Goal: Information Seeking & Learning: Learn about a topic

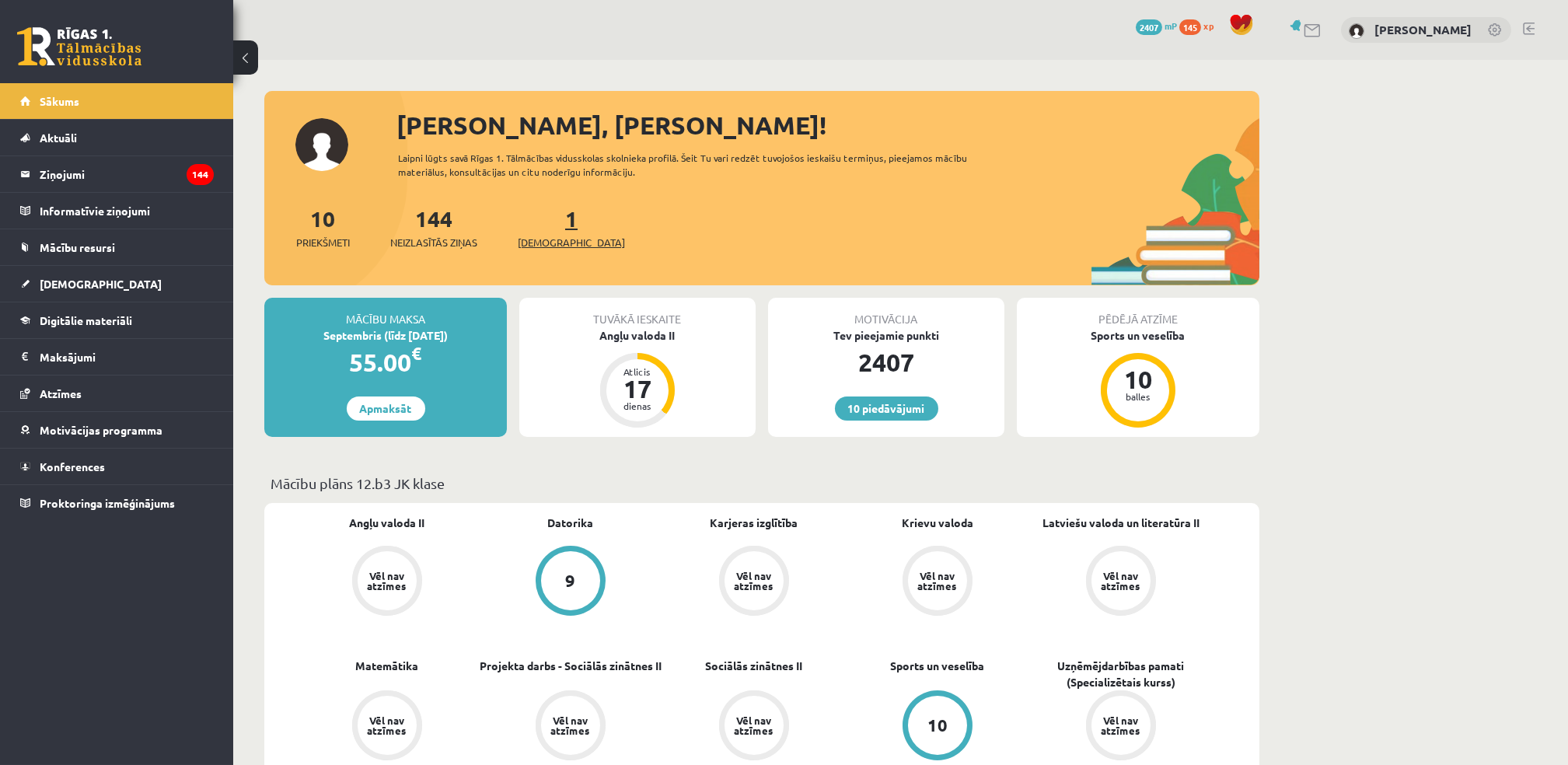
click at [550, 221] on link "1 Ieskaites" at bounding box center [571, 227] width 107 height 46
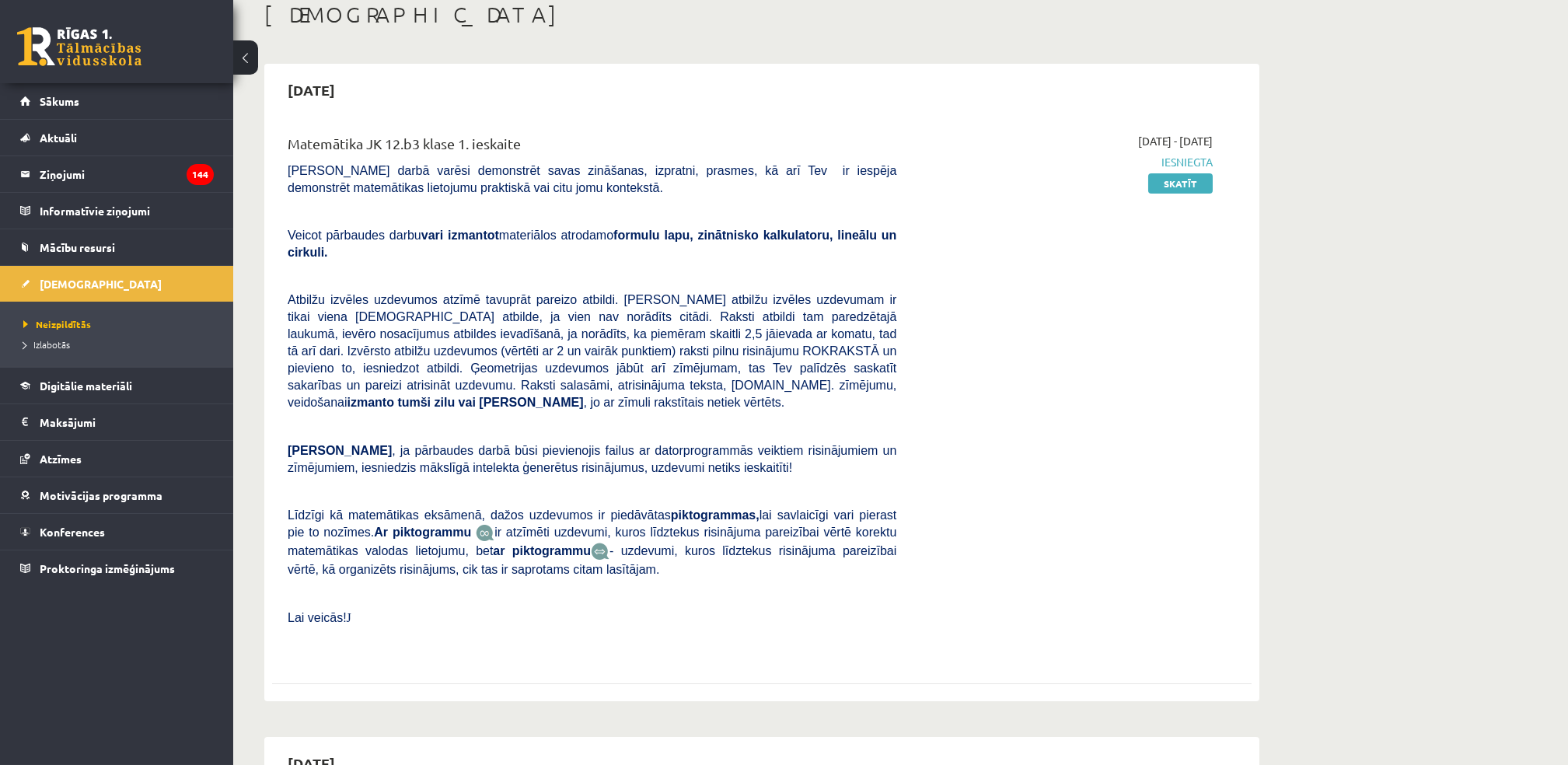
scroll to position [99, 0]
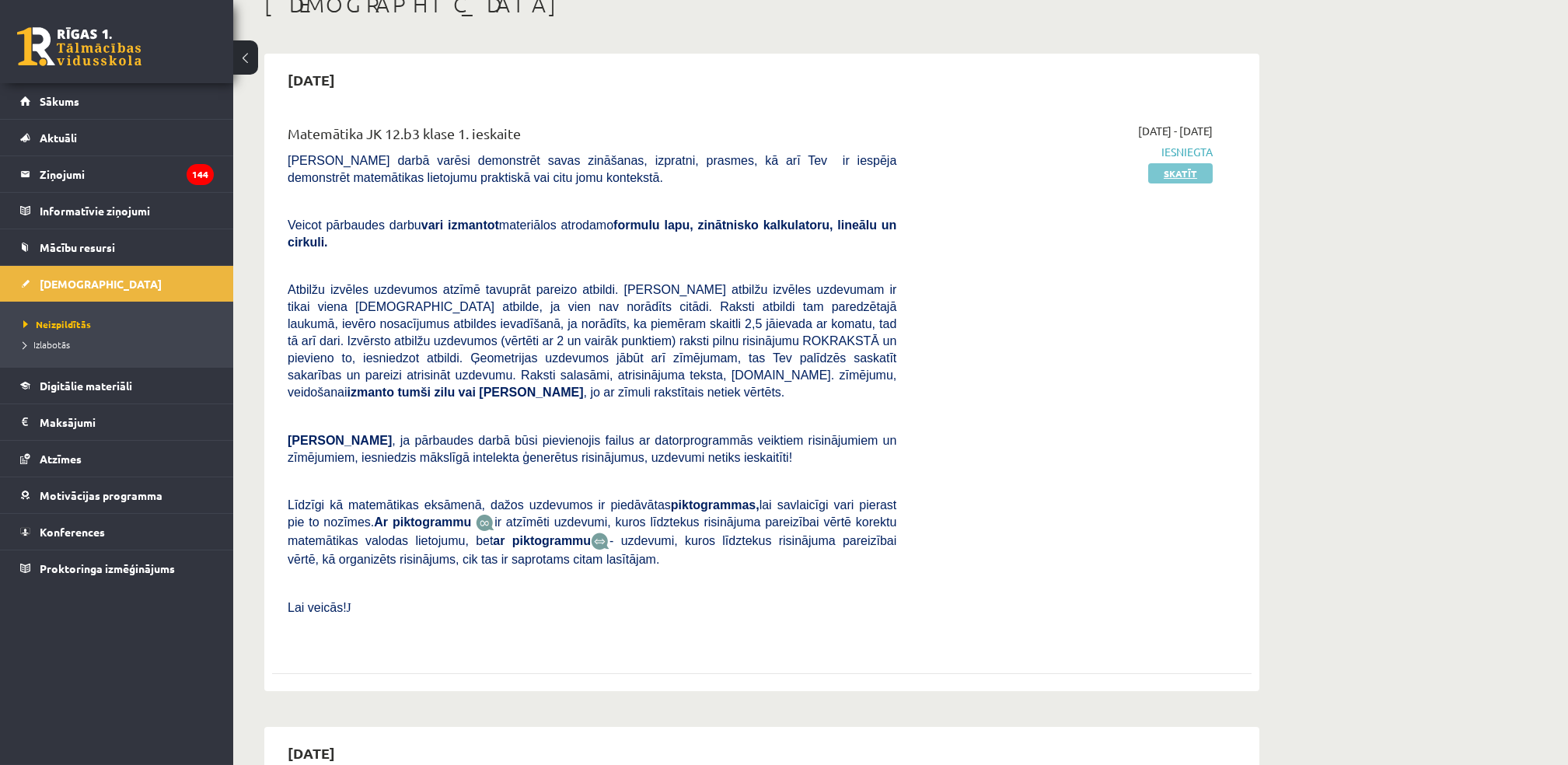
click at [1169, 169] on link "Skatīt" at bounding box center [1180, 173] width 65 height 20
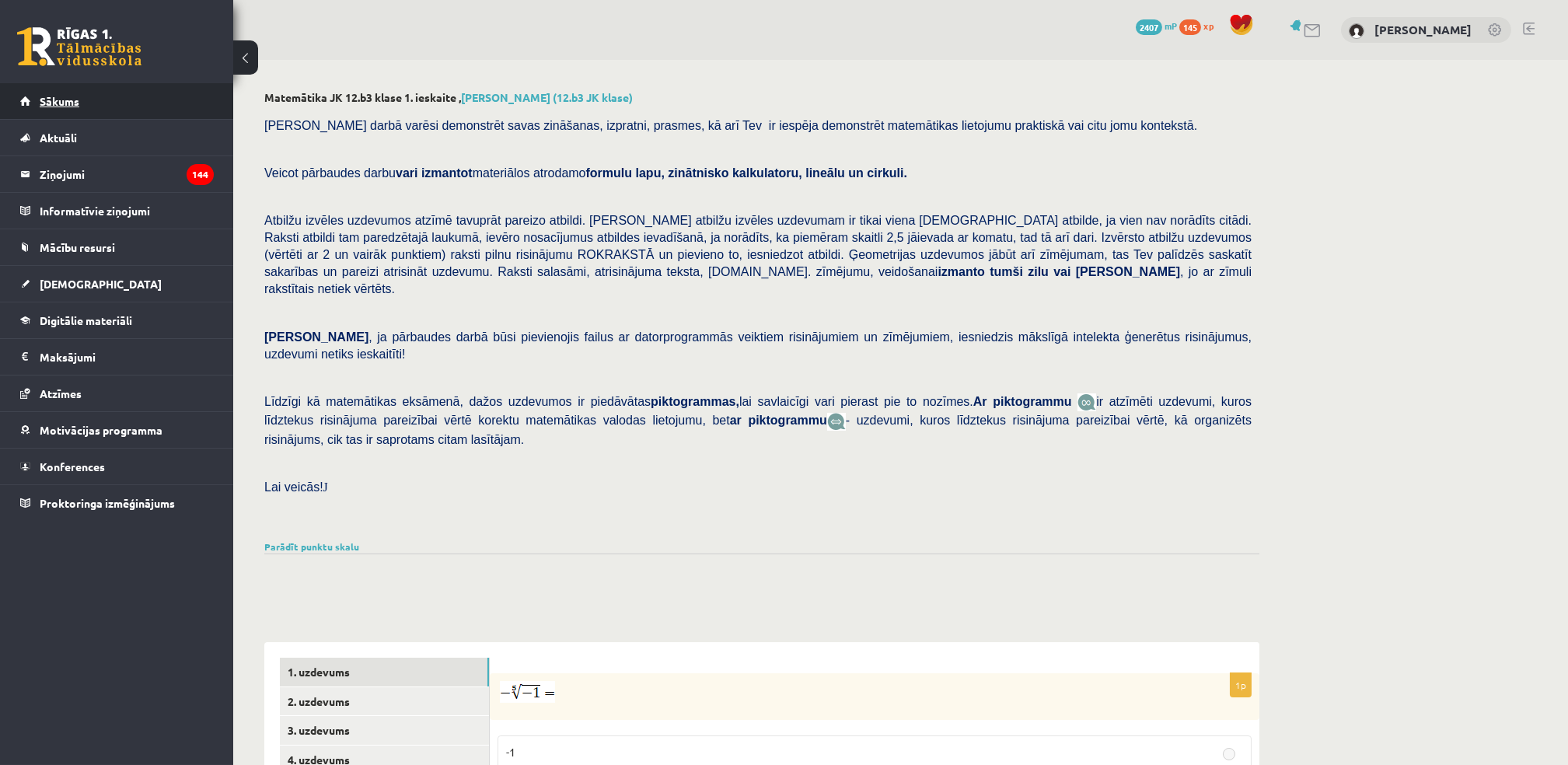
click at [54, 100] on span "Sākums" at bounding box center [59, 101] width 40 height 14
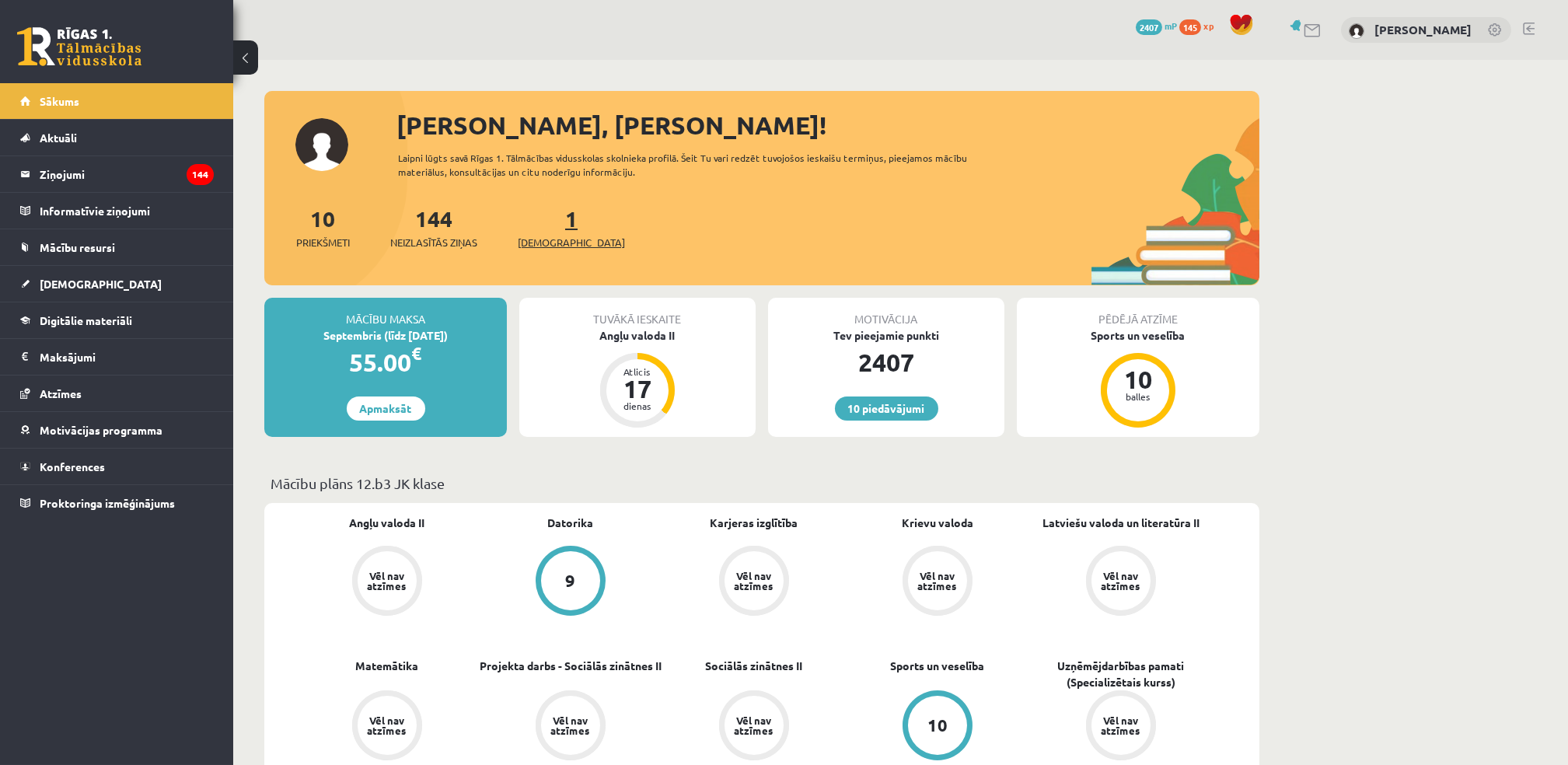
click at [551, 247] on span "[DEMOGRAPHIC_DATA]" at bounding box center [571, 242] width 107 height 16
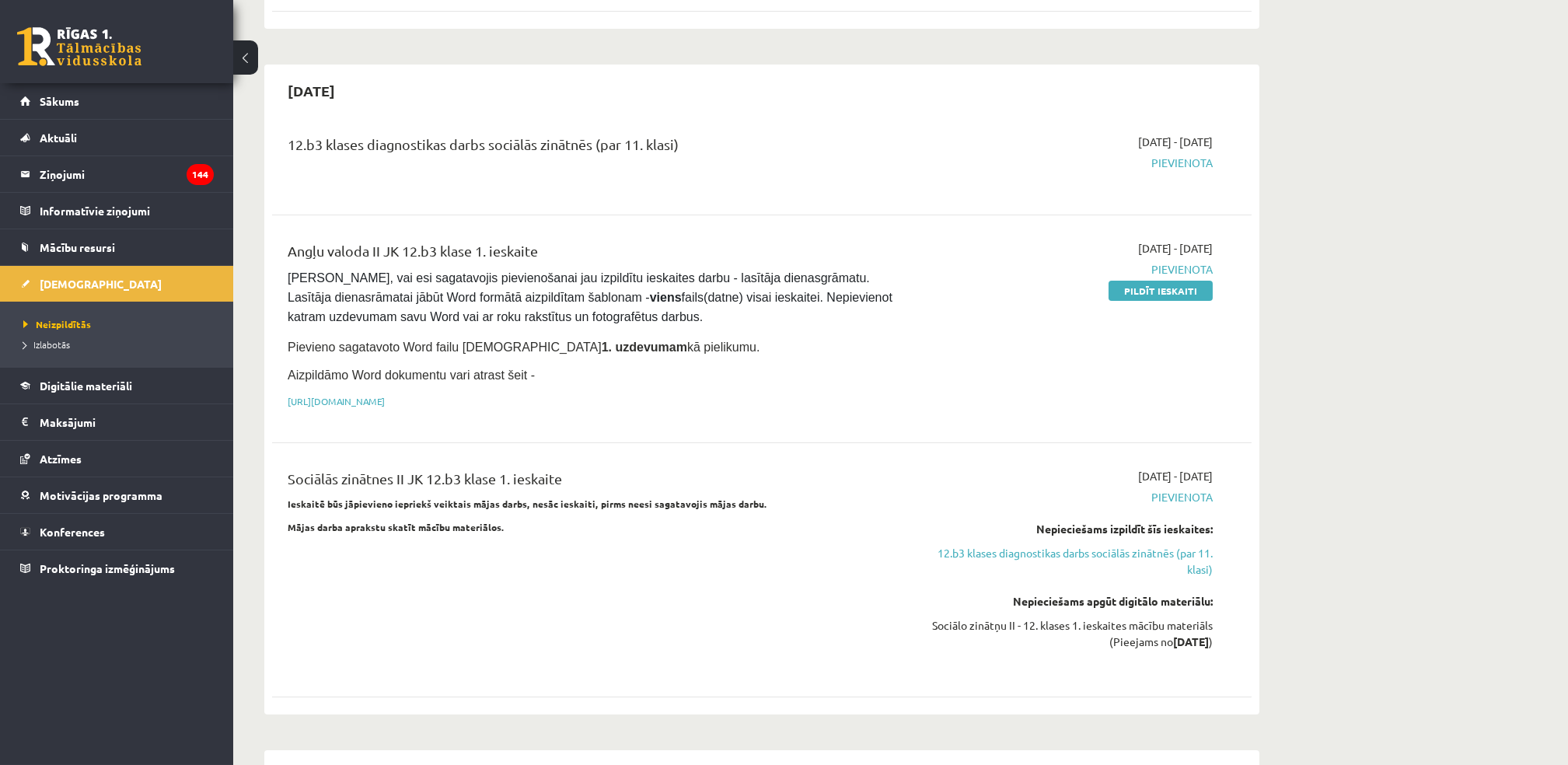
scroll to position [782, 0]
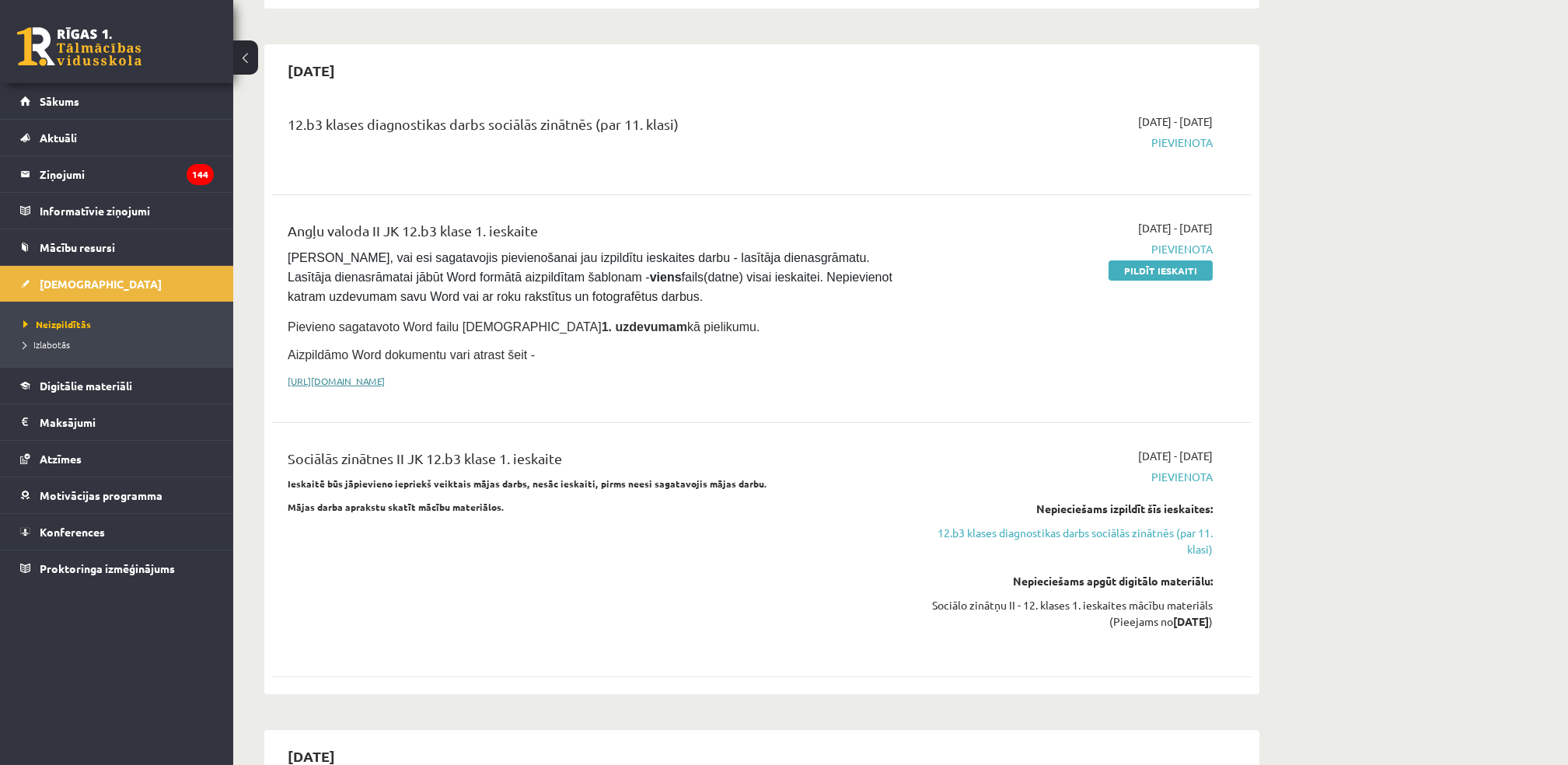
click at [385, 374] on link "https://drive.google.com/drive/folders/1IHE_ip15KOAbO2Se1NDGwZ2e__vlzPUf?usp=sh…" at bounding box center [336, 380] width 97 height 12
click at [85, 243] on span "Mācību resursi" at bounding box center [77, 247] width 75 height 14
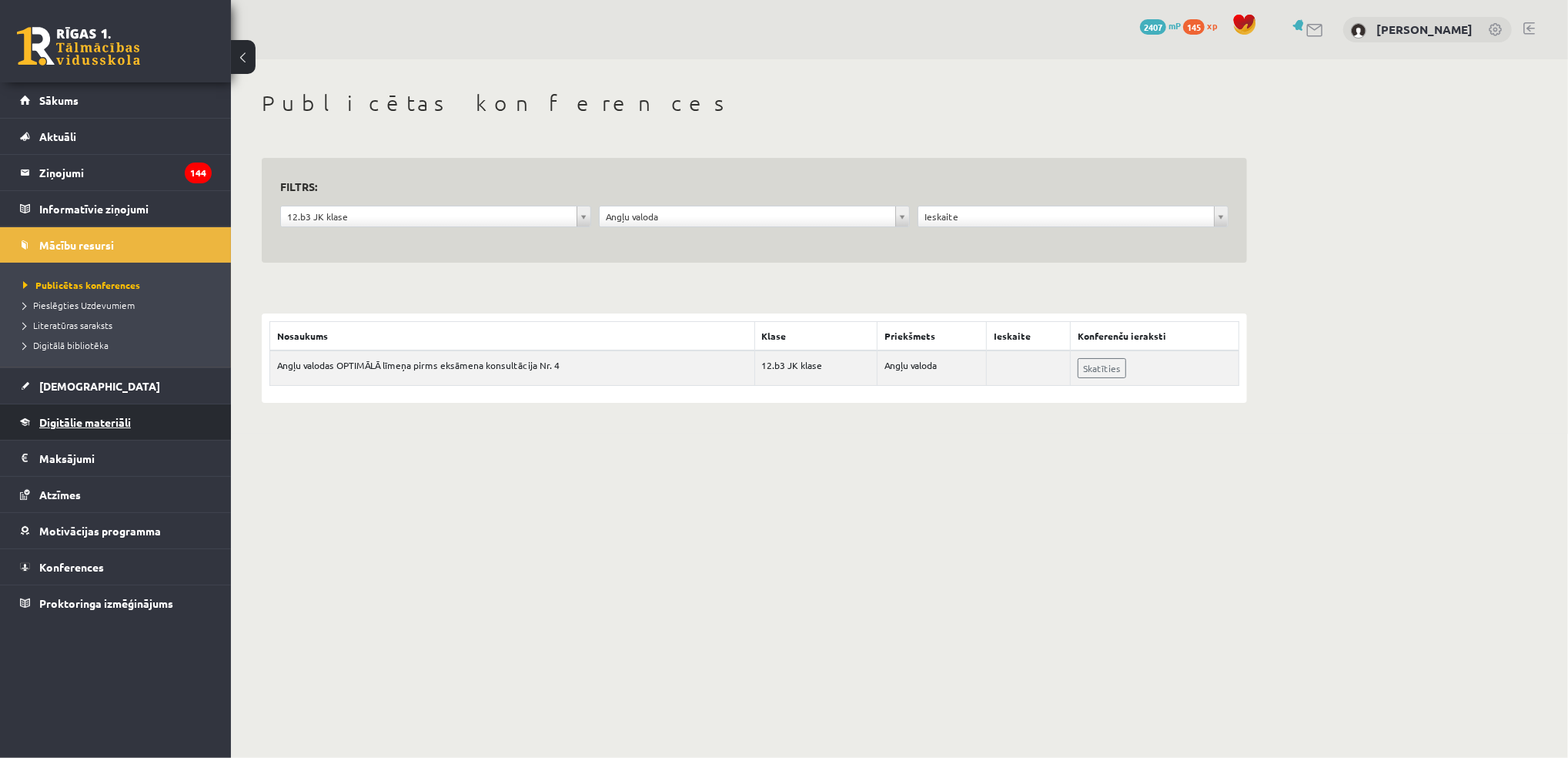
click at [106, 427] on span "Digitālie materiāli" at bounding box center [85, 422] width 92 height 14
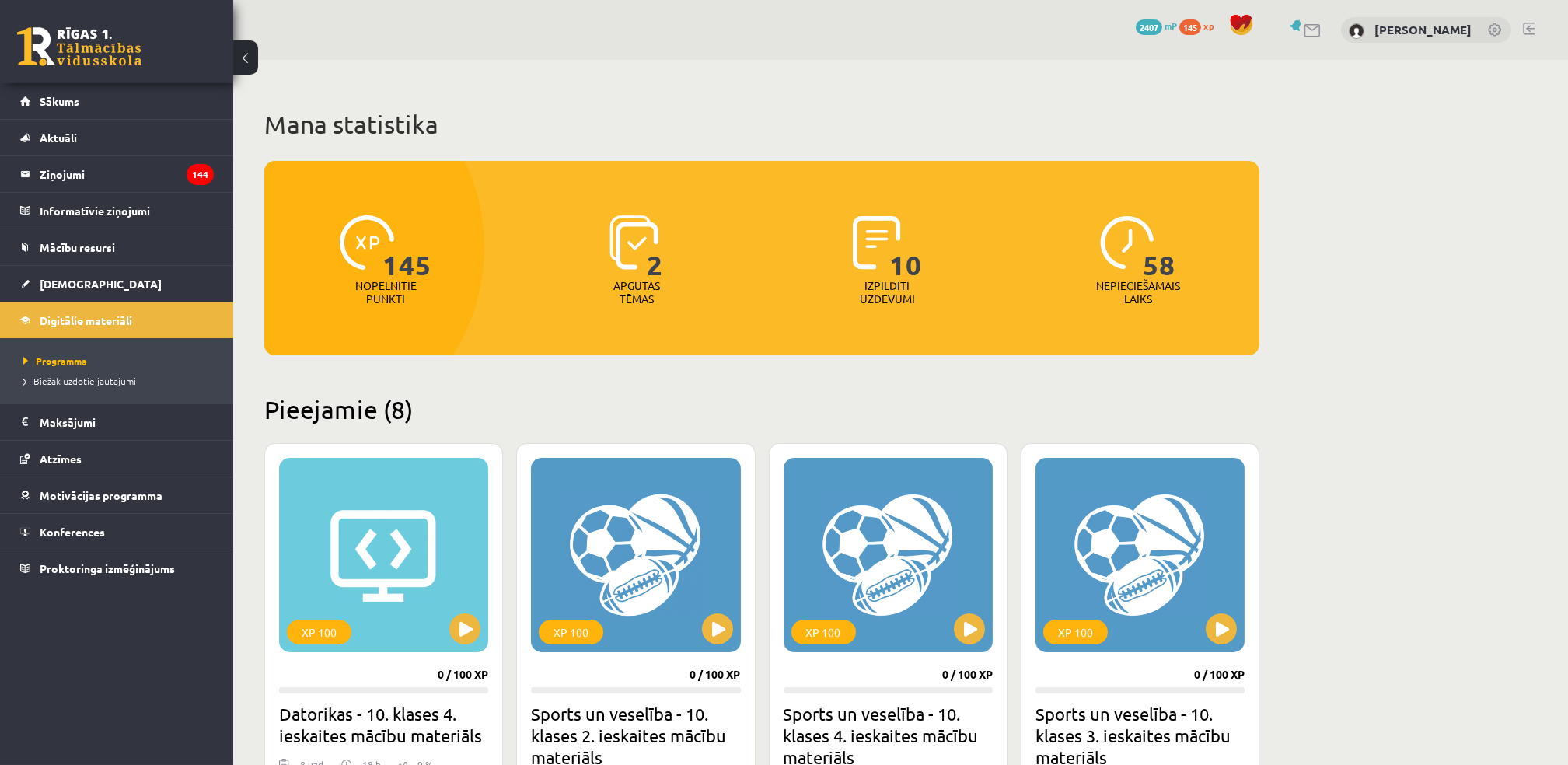
click at [645, 215] on img at bounding box center [634, 242] width 49 height 55
click at [620, 258] on img at bounding box center [634, 242] width 49 height 55
click at [894, 264] on span "10" at bounding box center [905, 247] width 33 height 64
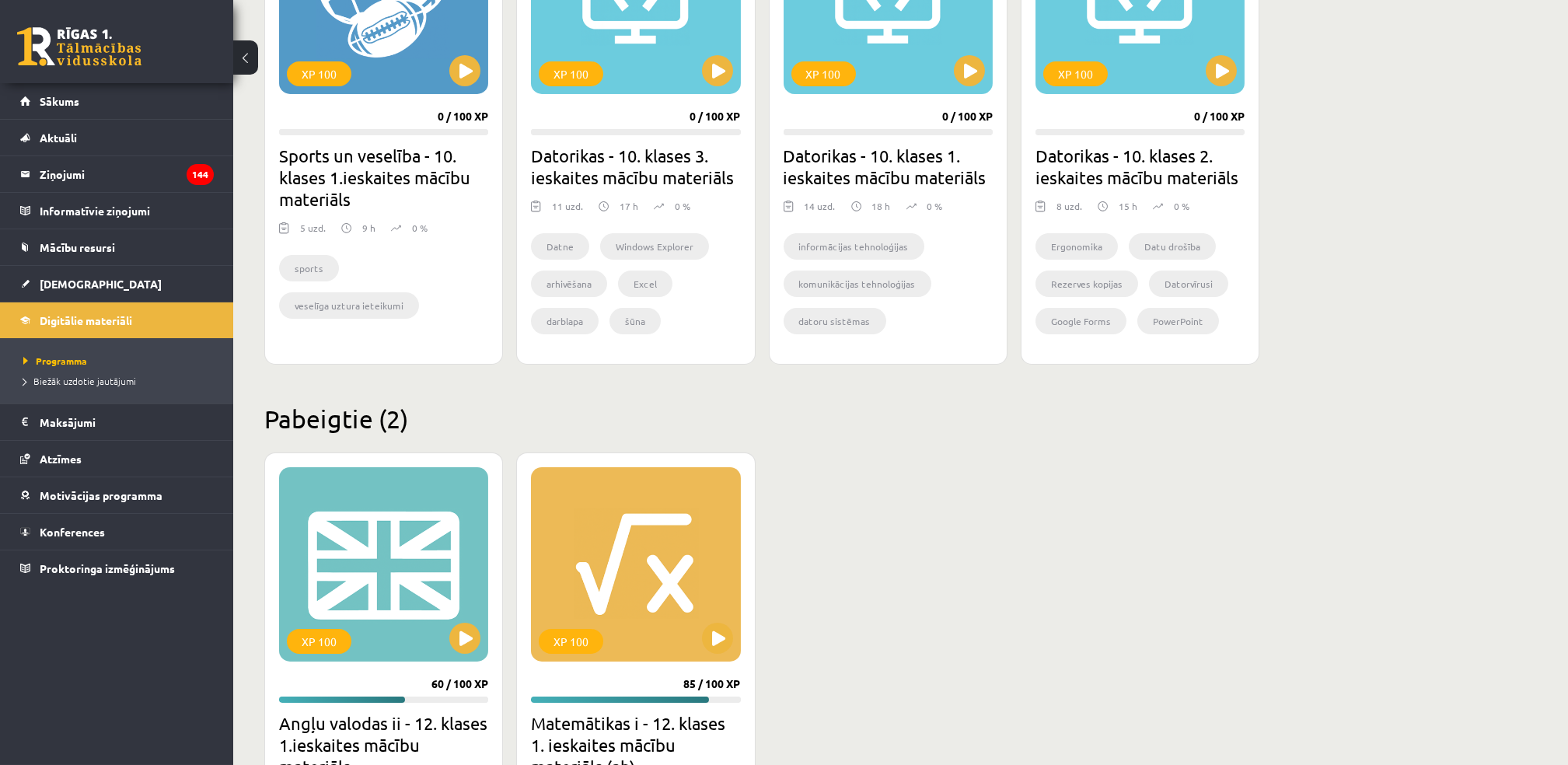
scroll to position [1096, 0]
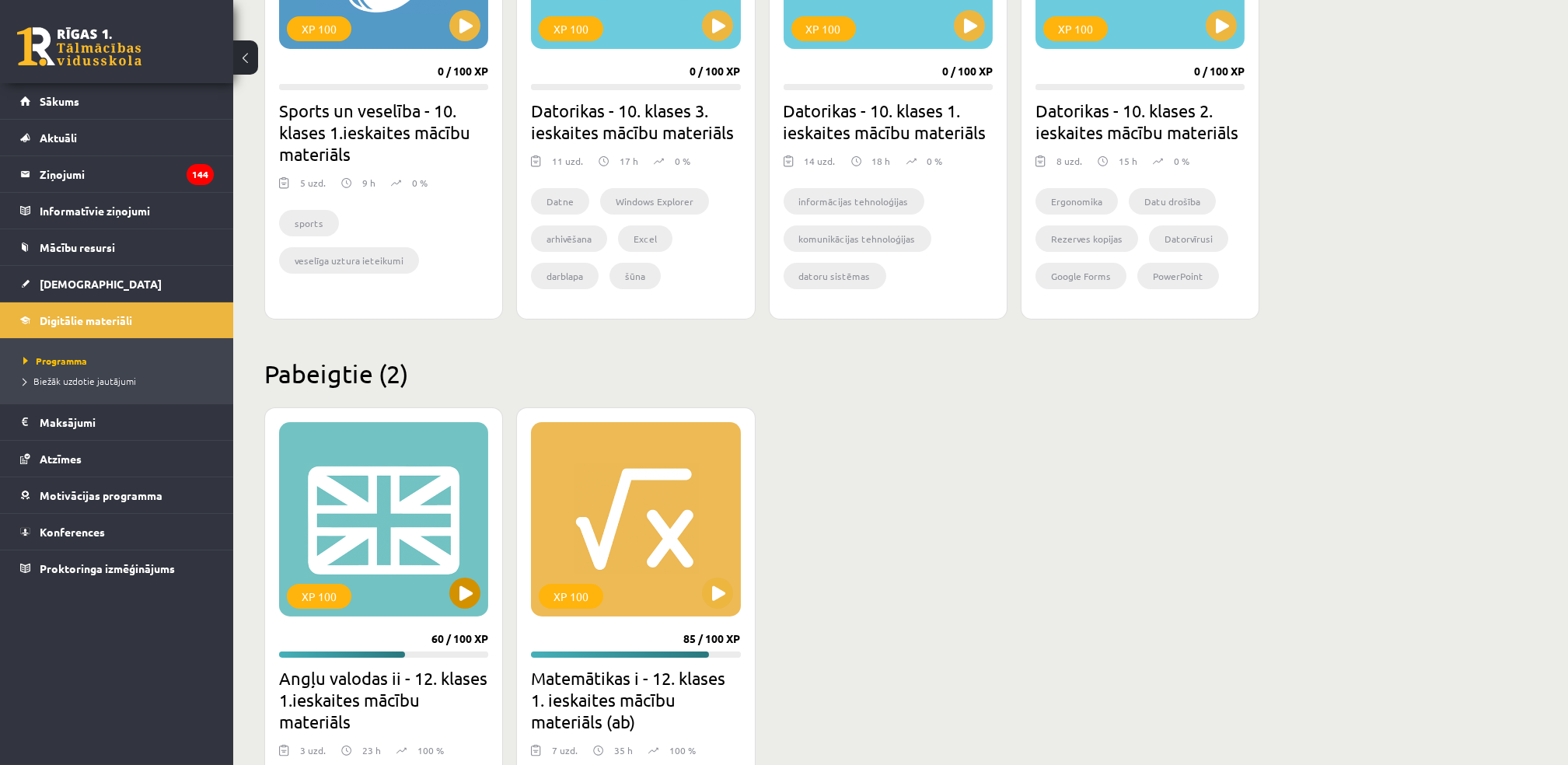
click at [333, 521] on div "XP 100" at bounding box center [383, 519] width 209 height 195
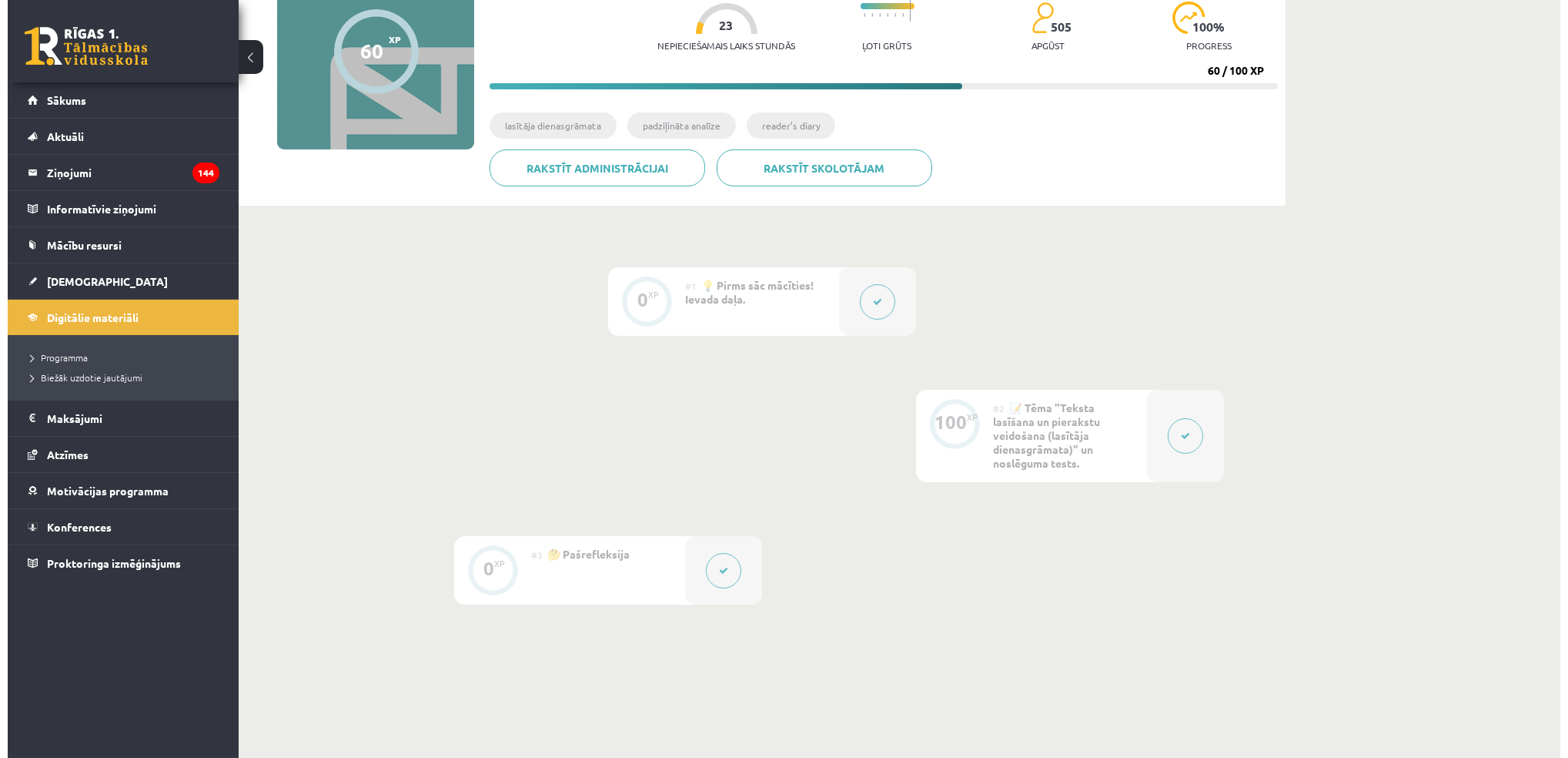
scroll to position [168, 0]
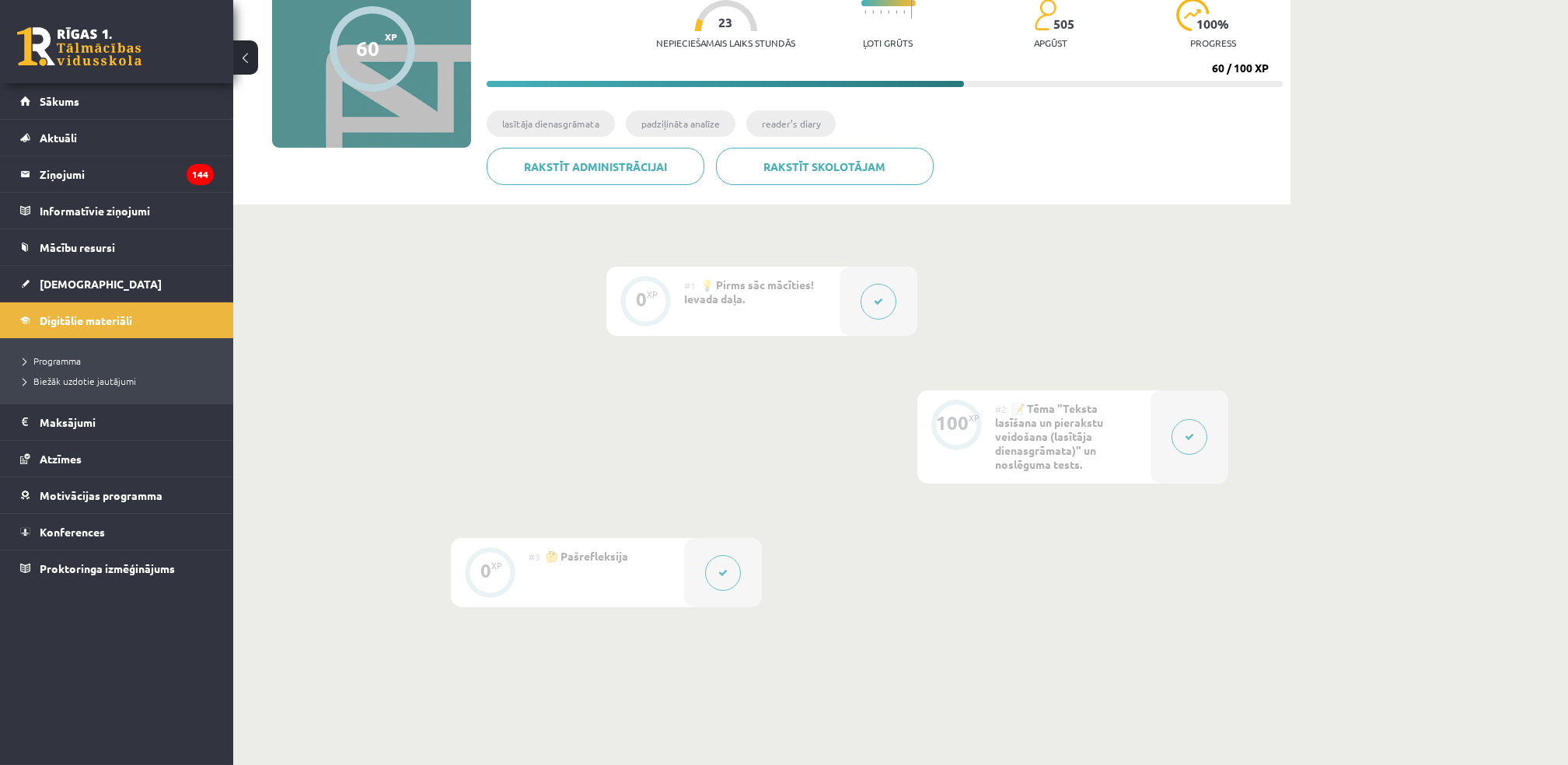
click at [878, 302] on icon at bounding box center [879, 302] width 10 height 10
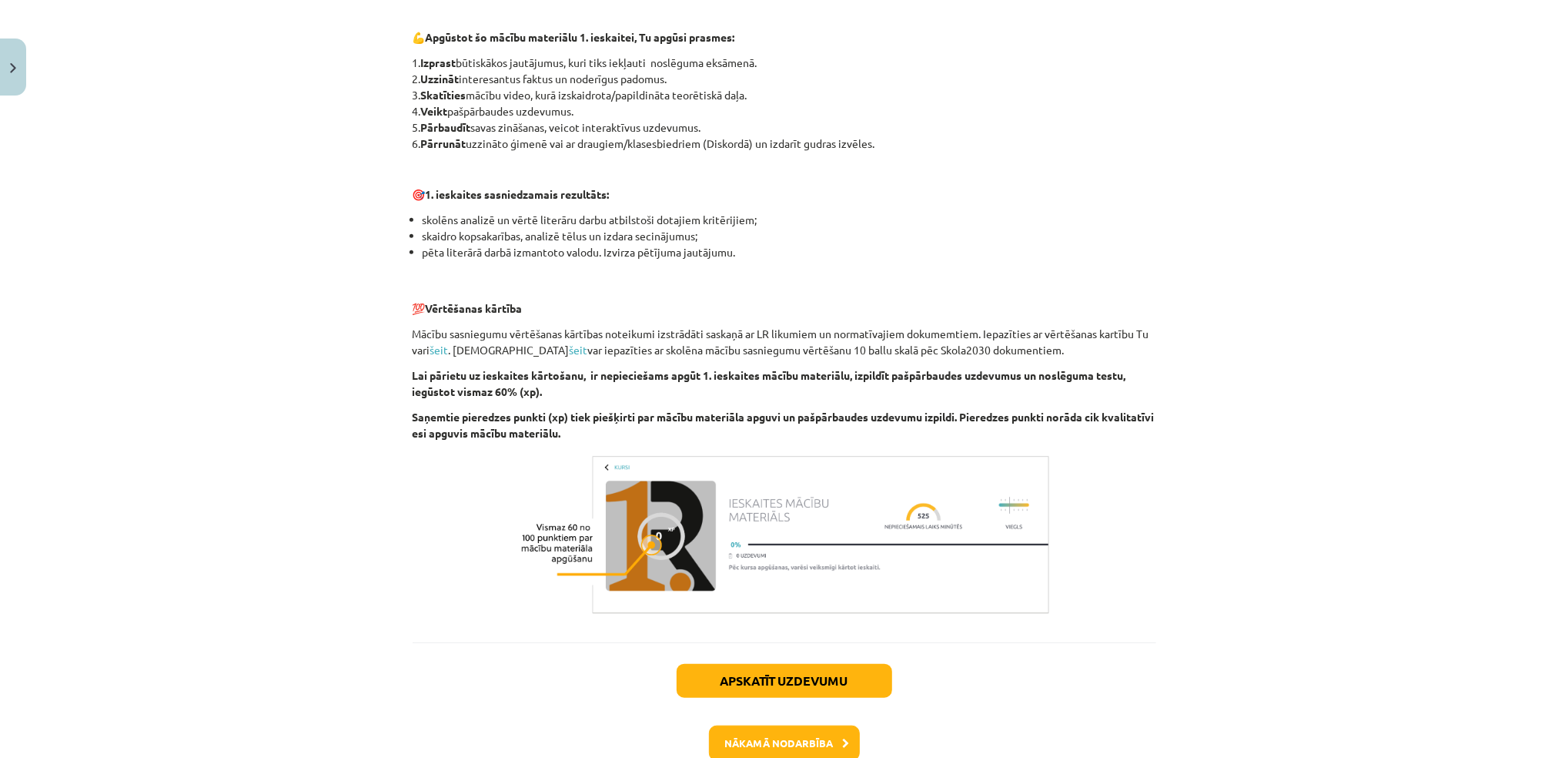
scroll to position [912, 0]
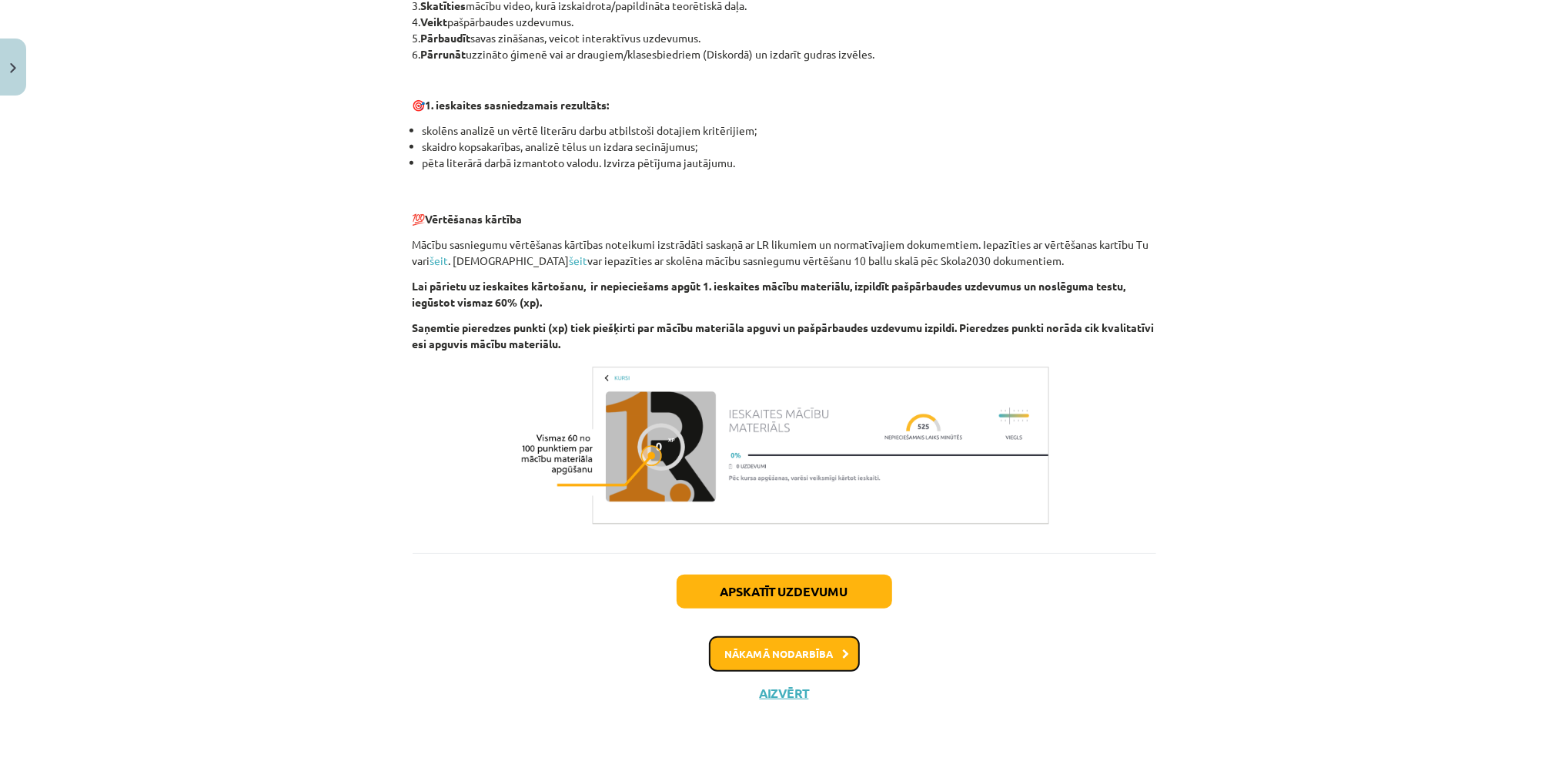
click at [783, 659] on button "Nākamā nodarbība" at bounding box center [784, 654] width 151 height 35
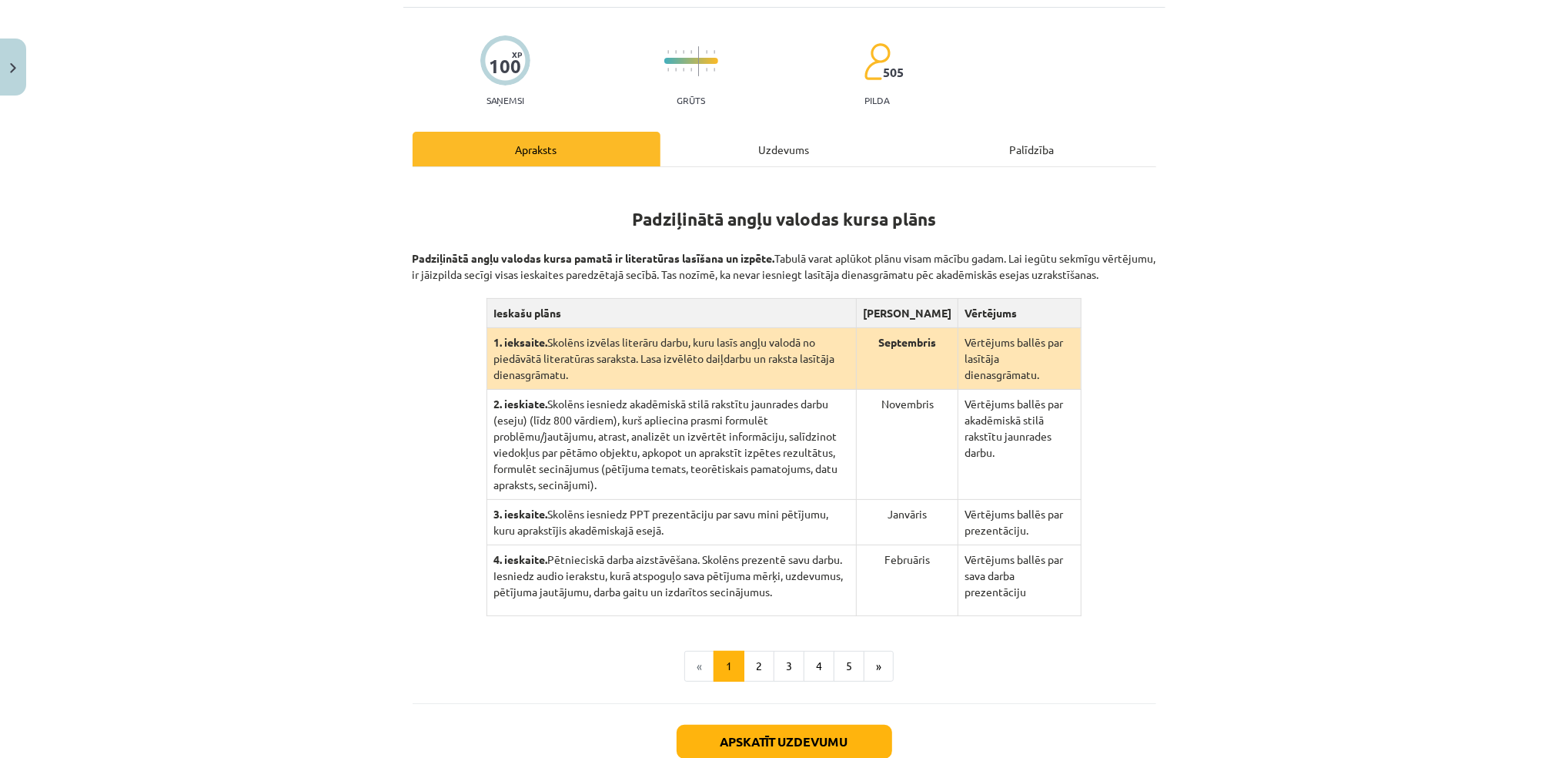
scroll to position [194, 0]
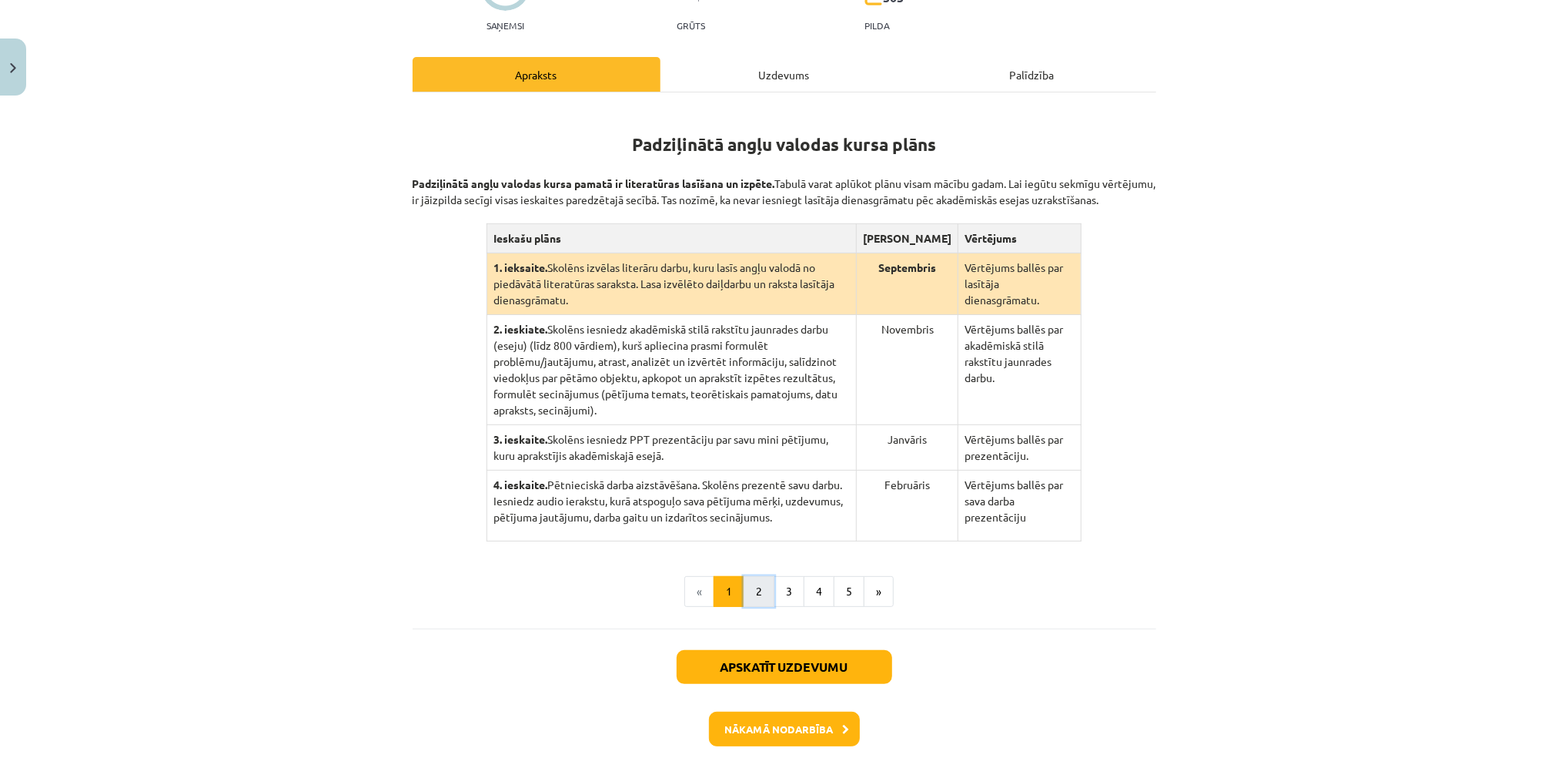
click at [744, 576] on button "2" at bounding box center [759, 591] width 31 height 31
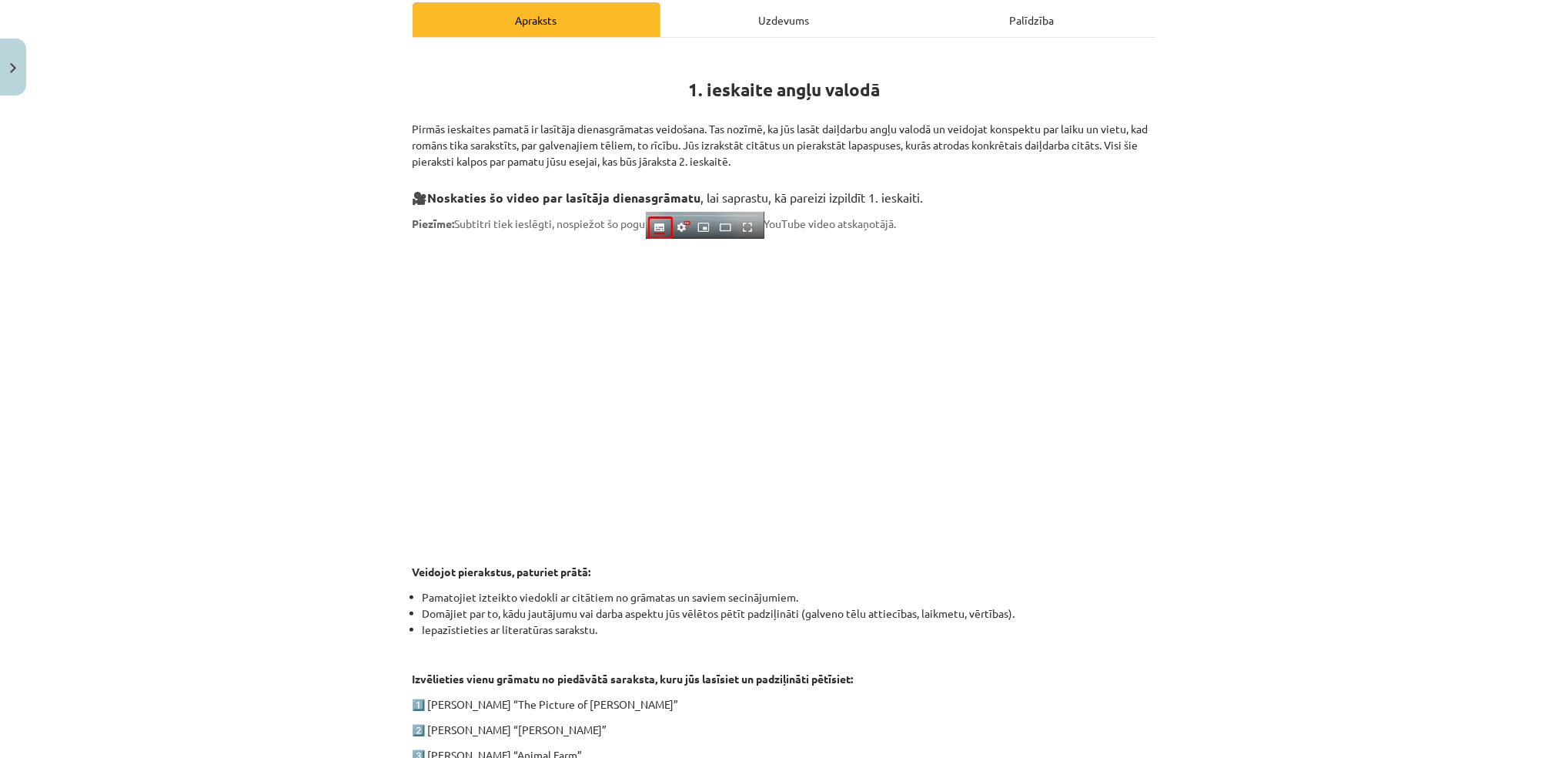
scroll to position [251, 0]
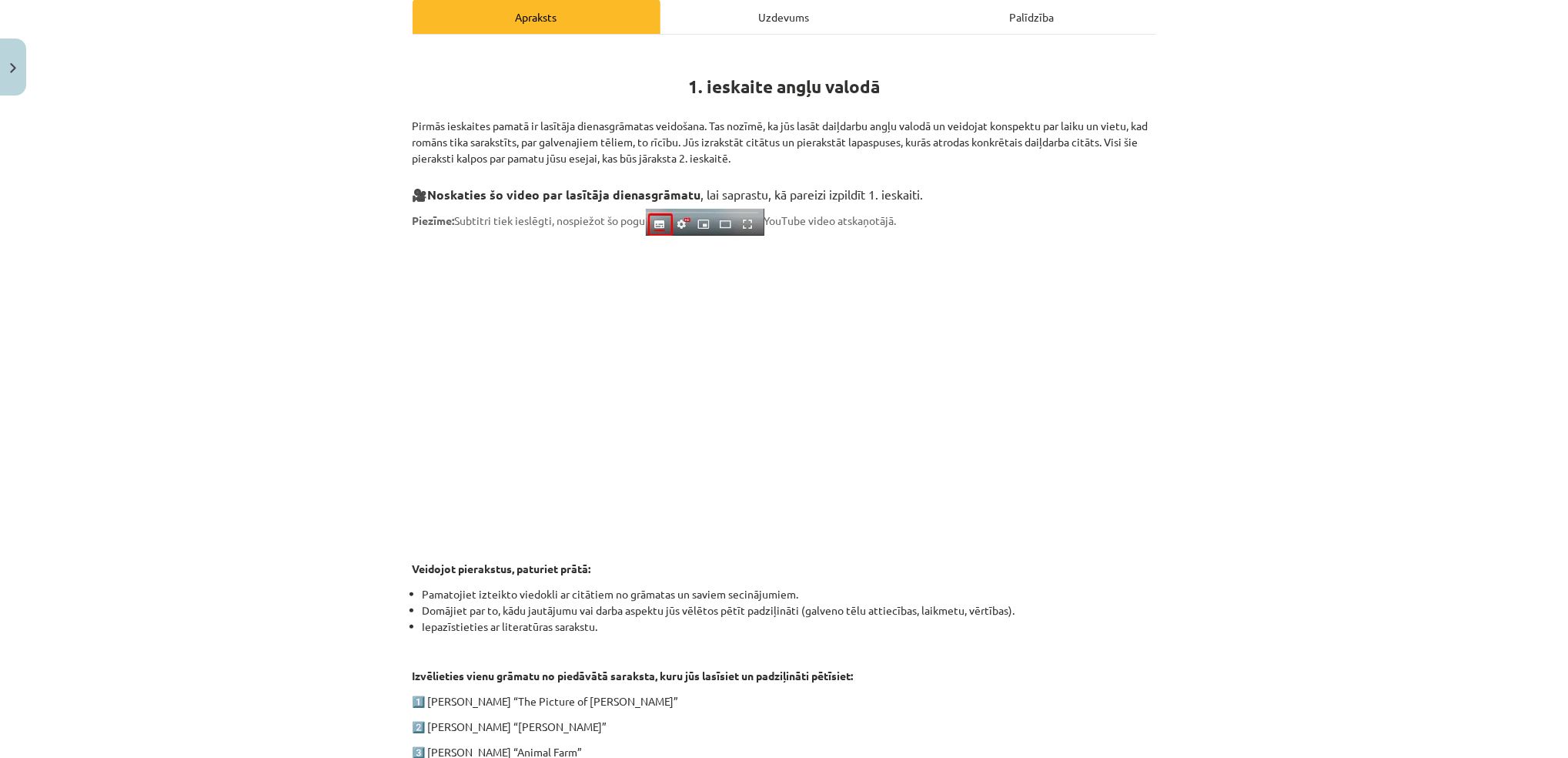
drag, startPoint x: 742, startPoint y: 570, endPoint x: 750, endPoint y: 561, distance: 12.0
click at [750, 561] on p "Veidojot pierakstus, paturiet prātā:" at bounding box center [784, 569] width 744 height 16
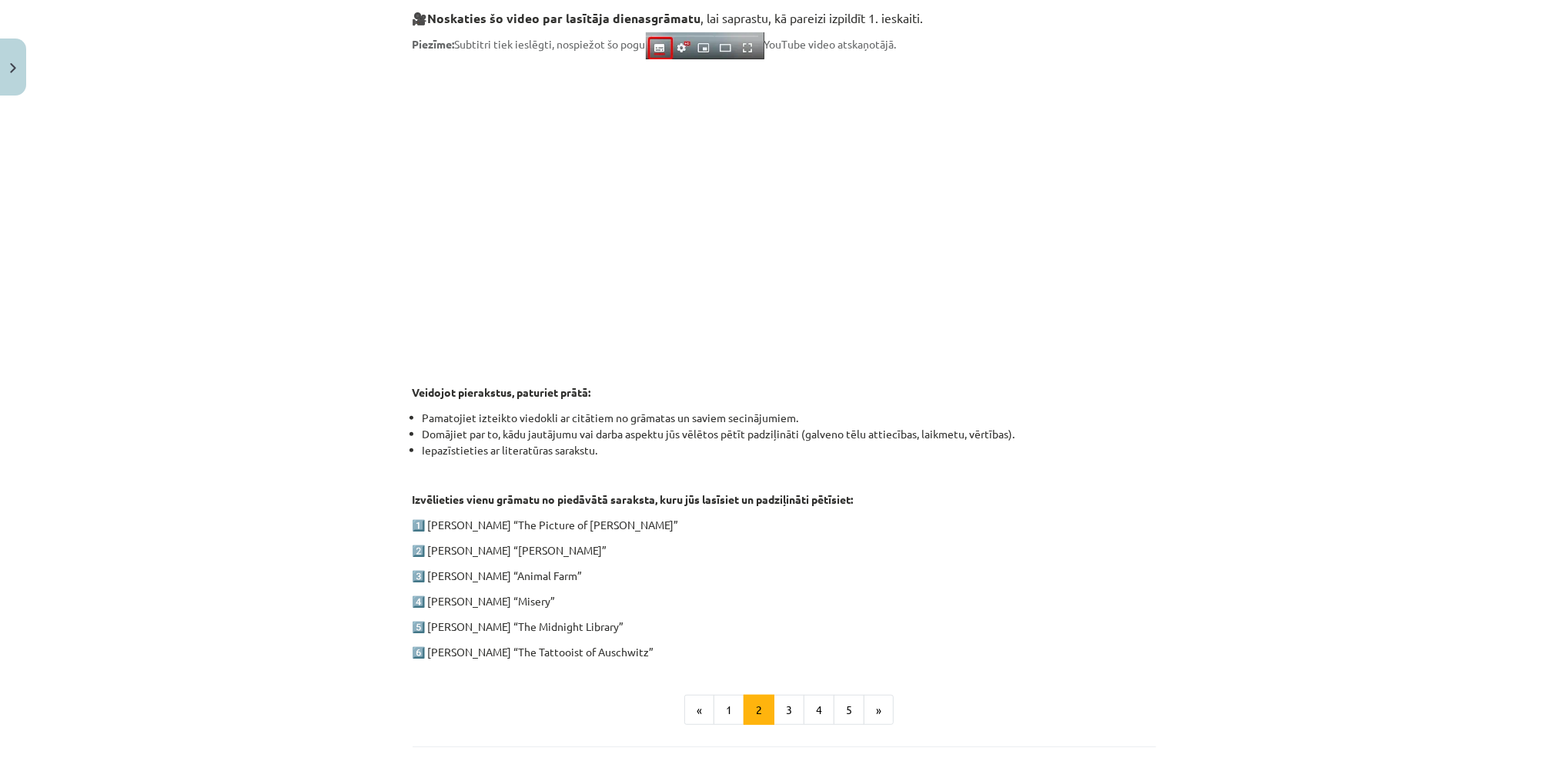
scroll to position [518, 0]
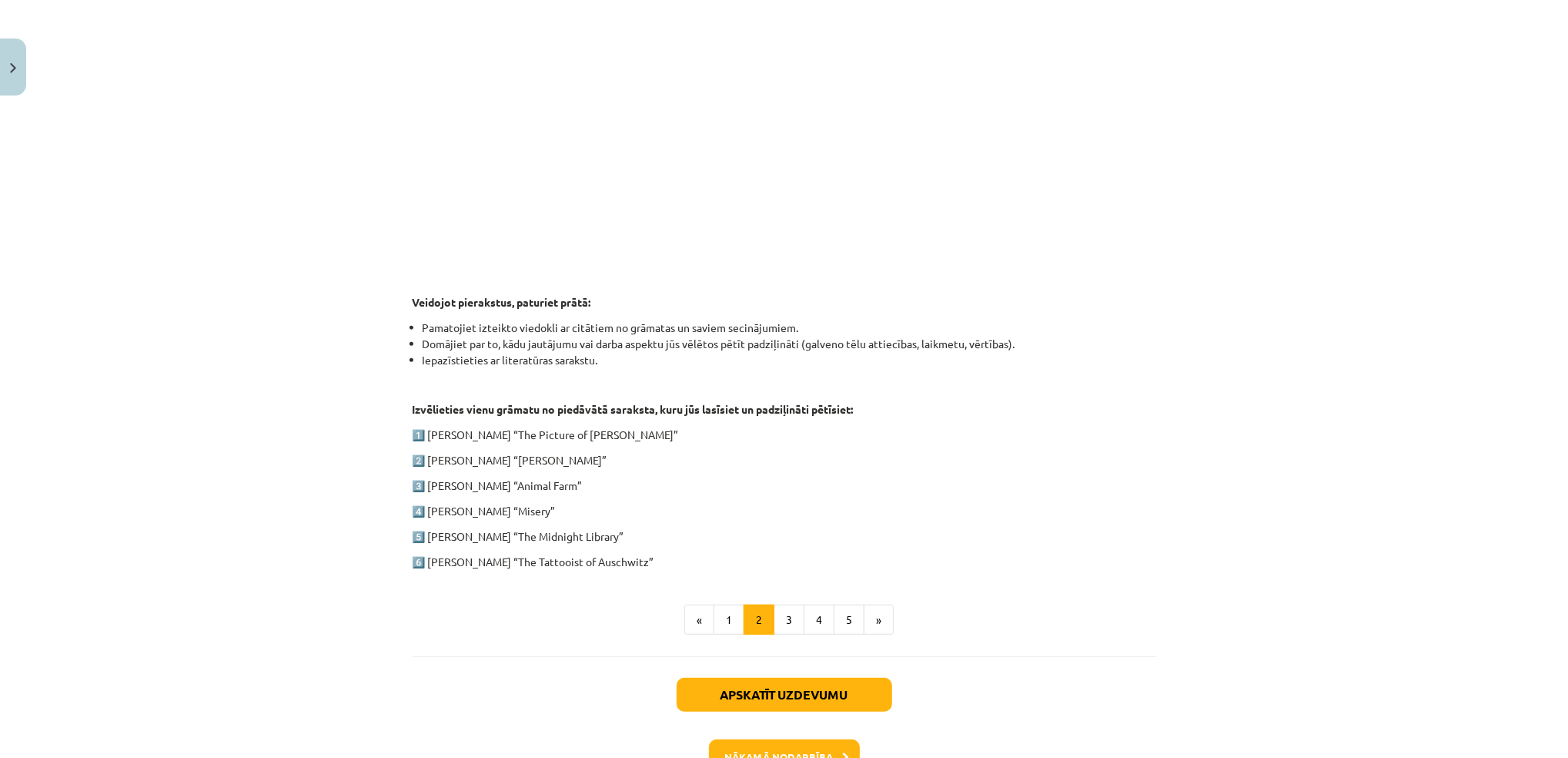
drag, startPoint x: 395, startPoint y: 425, endPoint x: 635, endPoint y: 568, distance: 279.4
click at [635, 568] on div "100 XP Saņemsi Grūts 505 pilda Apraksts Uzdevums Palīdzība 1. ieskaite angļu va…" at bounding box center [784, 216] width 762 height 1214
copy div "1️⃣ [PERSON_NAME] “The Picture of [PERSON_NAME]” 2️⃣ [PERSON_NAME] “[PERSON_NAM…"
click at [779, 620] on button "3" at bounding box center [788, 620] width 31 height 31
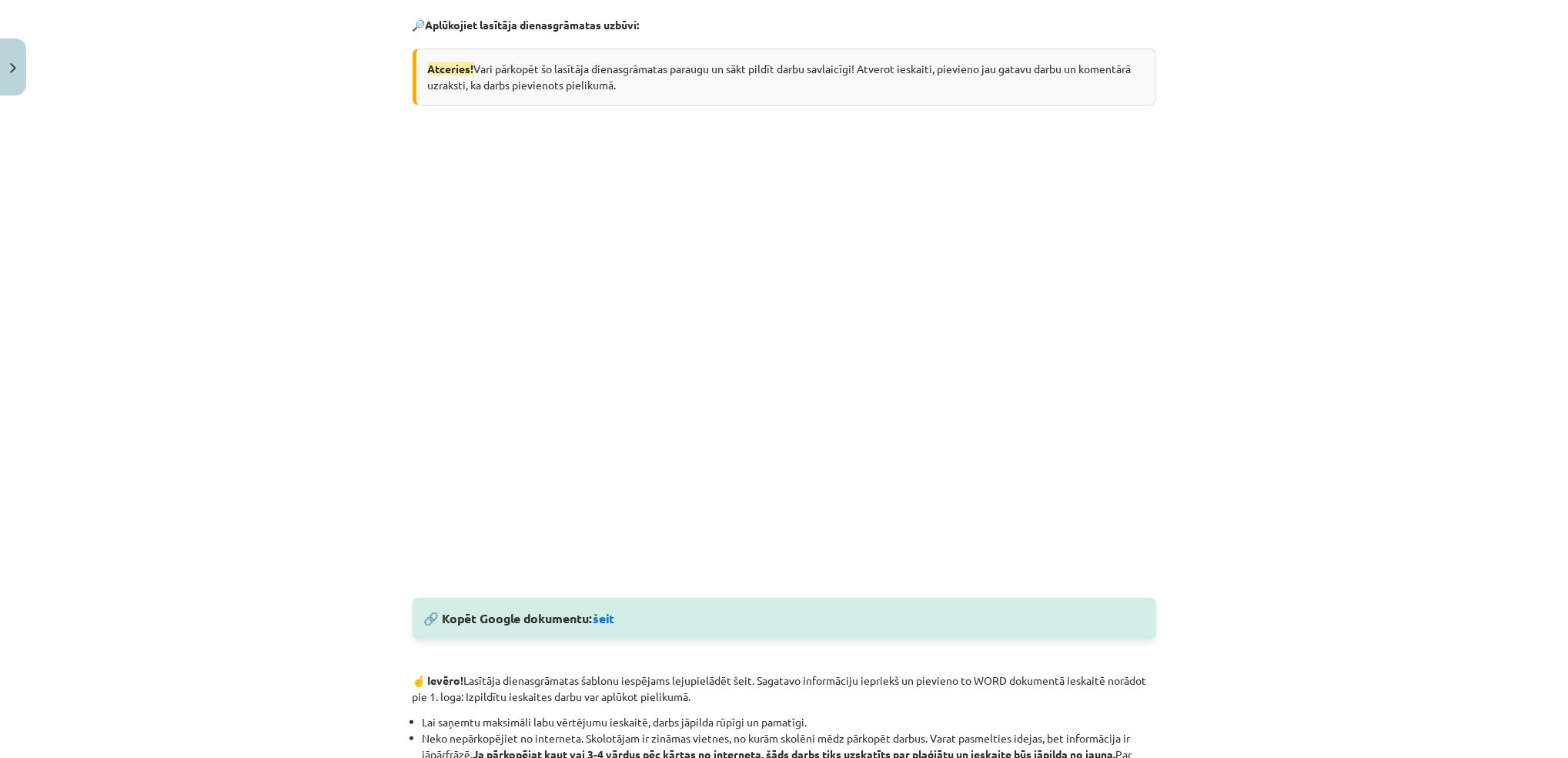
scroll to position [301, 0]
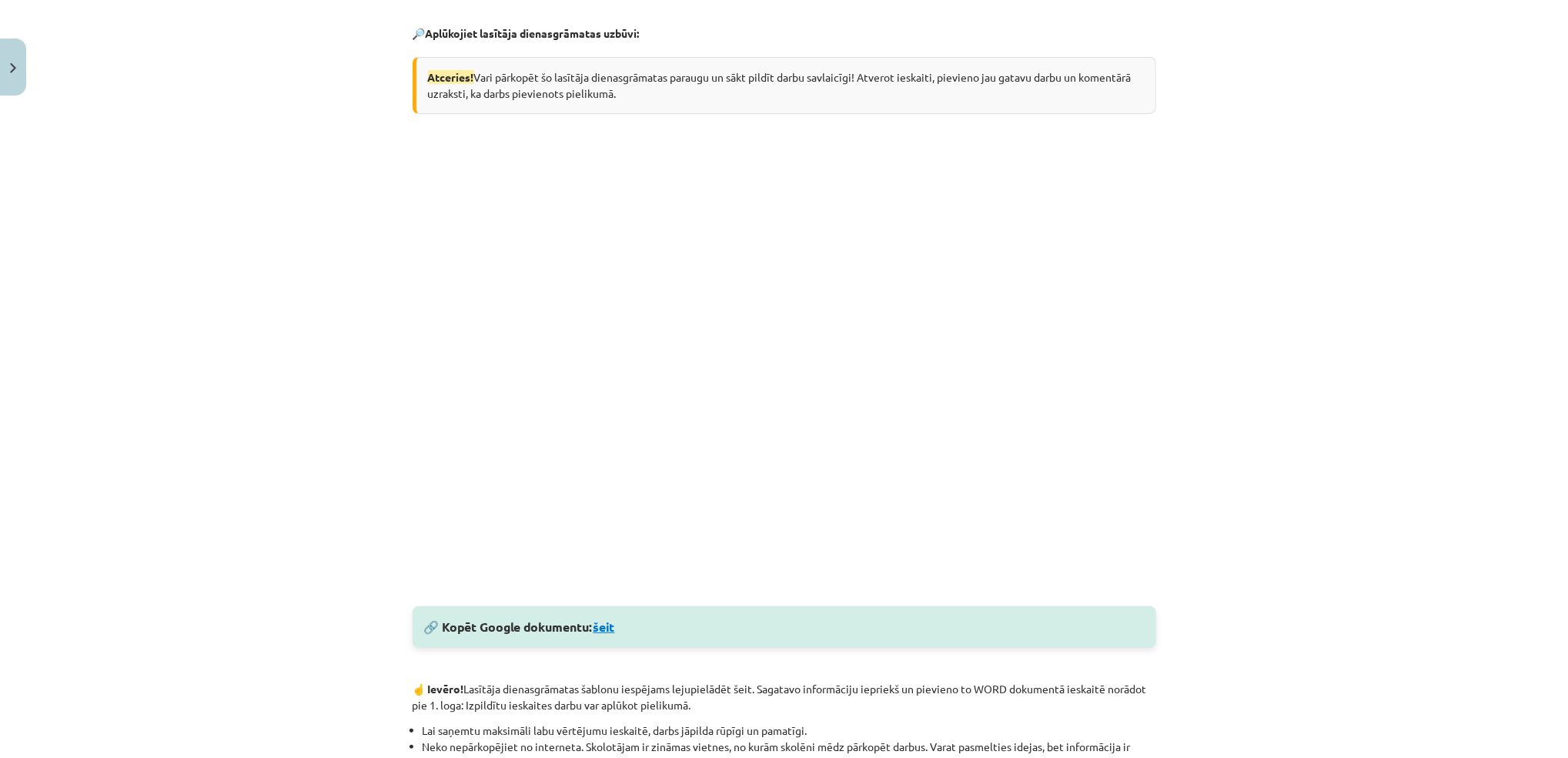
click at [607, 631] on link "šeit" at bounding box center [604, 627] width 22 height 16
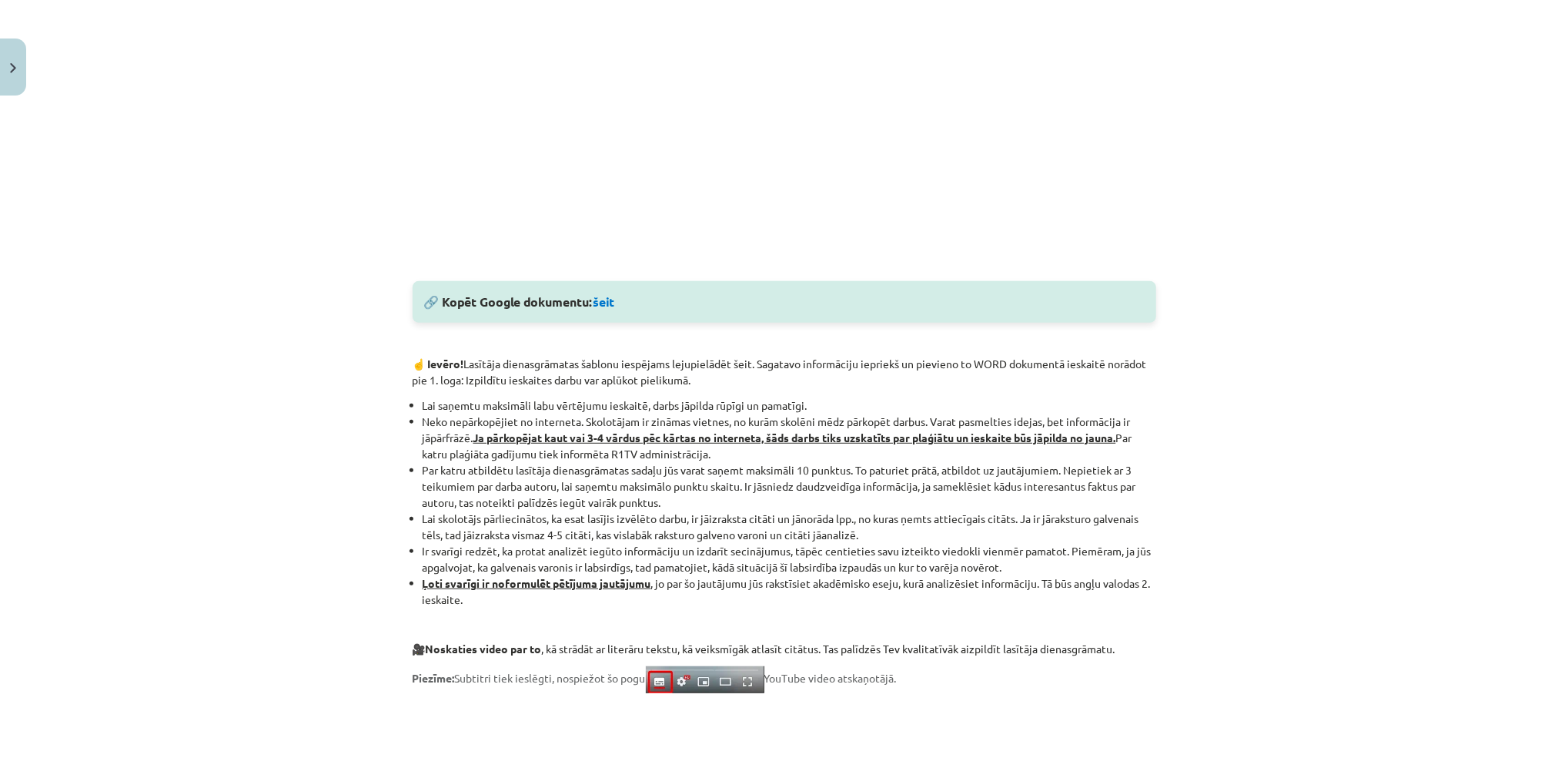
scroll to position [644, 0]
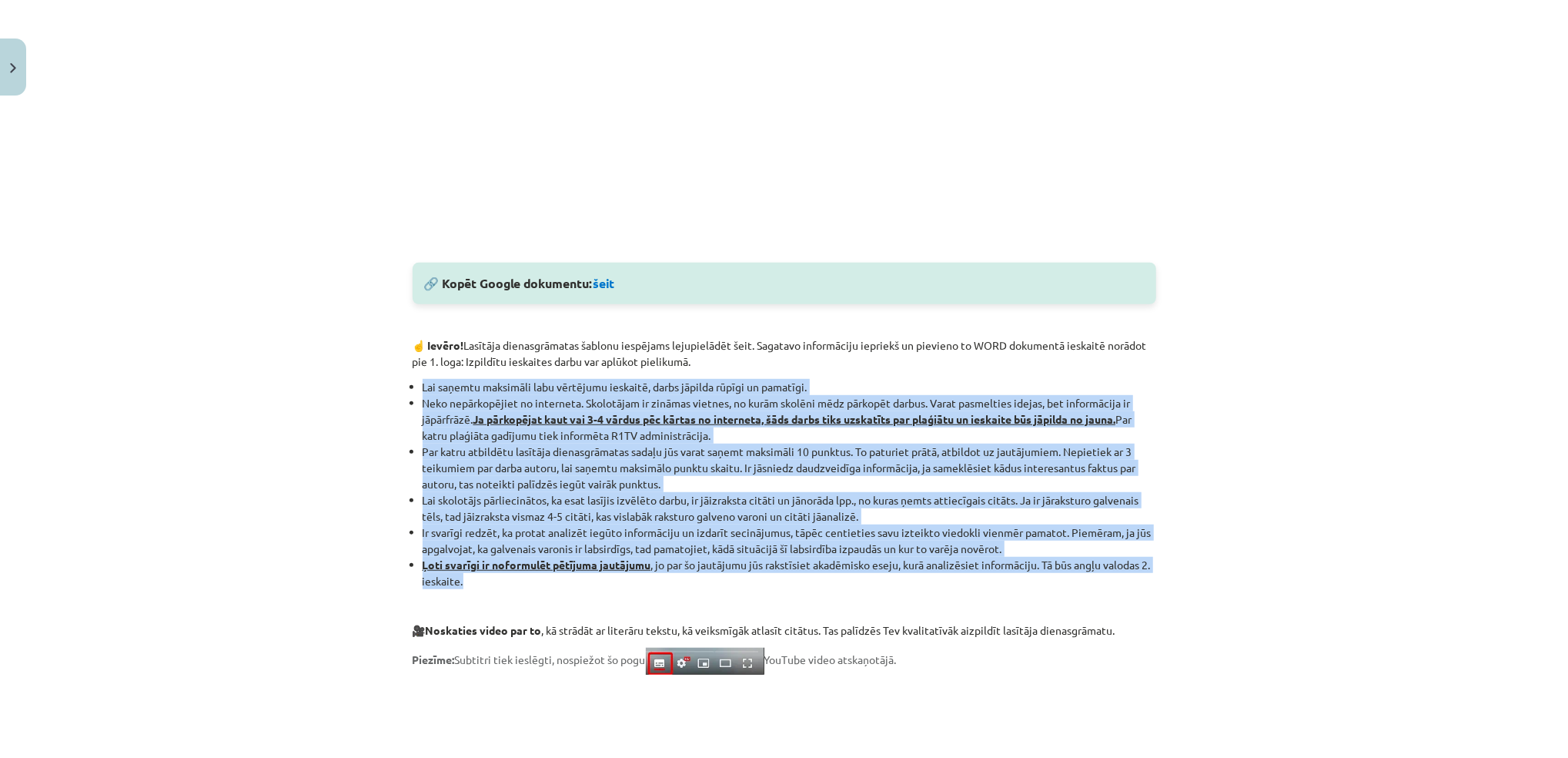
drag, startPoint x: 481, startPoint y: 583, endPoint x: 396, endPoint y: 390, distance: 210.9
click at [403, 390] on div "100 XP Saņemsi Grūts 505 pilda Apraksts Uzdevums Palīdzība 🔎 Aplūkojiet lasītāj…" at bounding box center [784, 350] width 762 height 1734
copy ul "Lor ipsumdo sitametco adip elitseddo eiusmodt, incid utlabor etdolo ma aliquaen…"
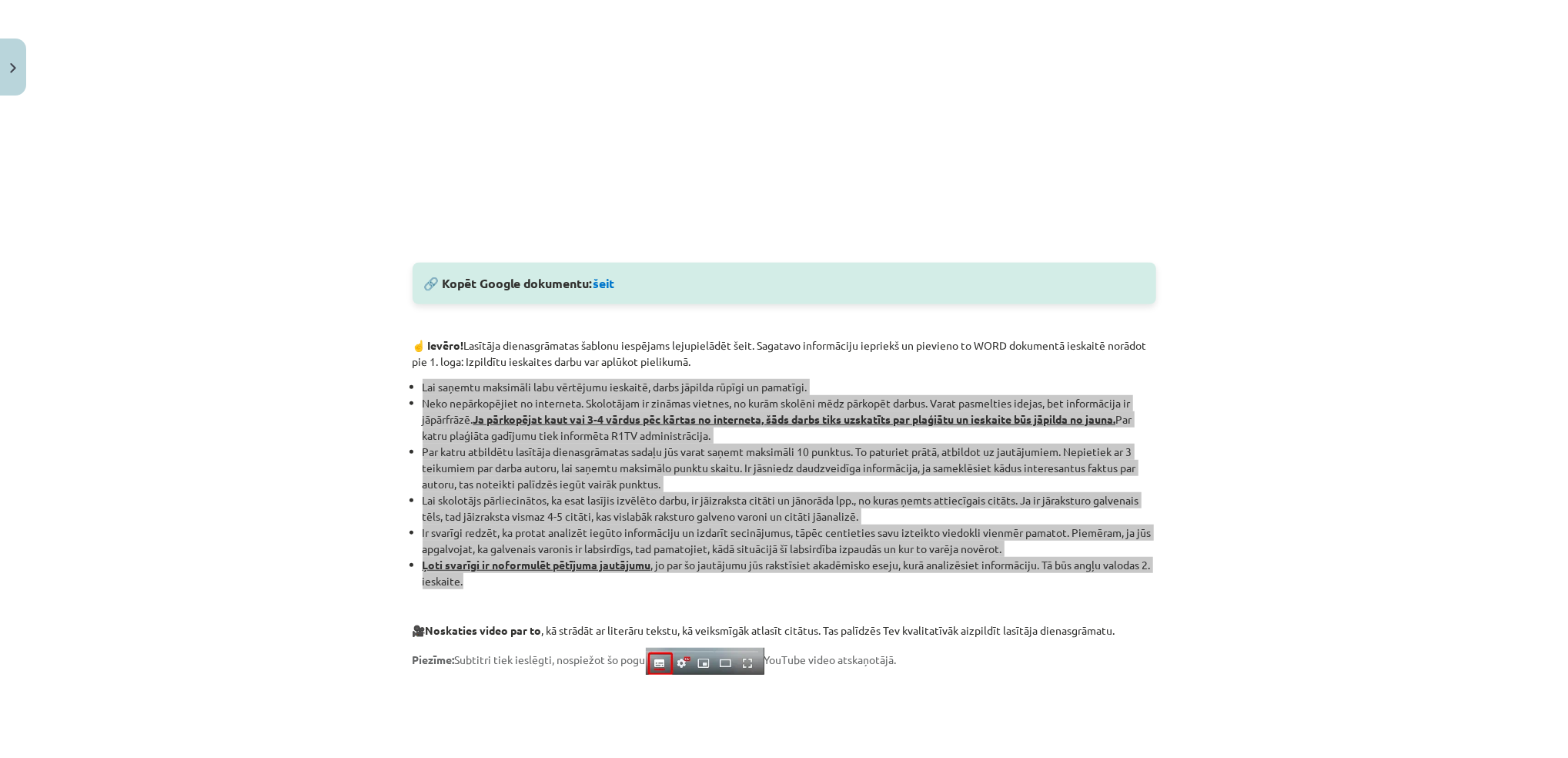
scroll to position [76, 0]
